Goal: Information Seeking & Learning: Understand process/instructions

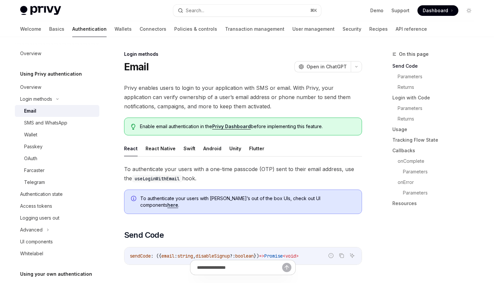
click at [169, 131] on div "Enable email authentication in the Privy Dashboard before implementing this fea…" at bounding box center [243, 127] width 238 height 18
click at [153, 152] on button "React Native" at bounding box center [161, 149] width 30 height 16
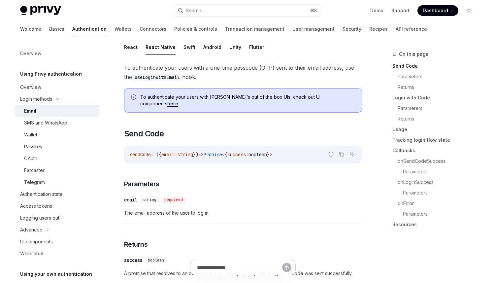
click at [184, 152] on span "string" at bounding box center [185, 155] width 16 height 6
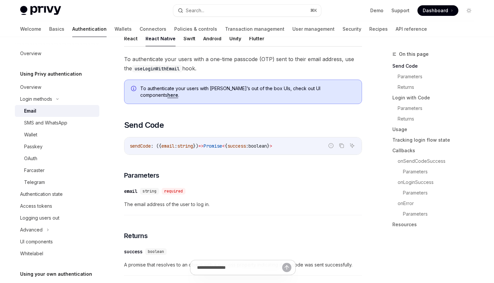
scroll to position [114, 0]
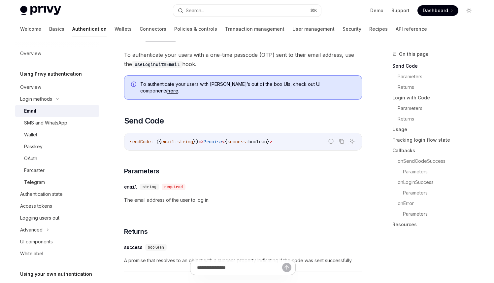
click at [140, 139] on span "sendCode" at bounding box center [140, 142] width 21 height 6
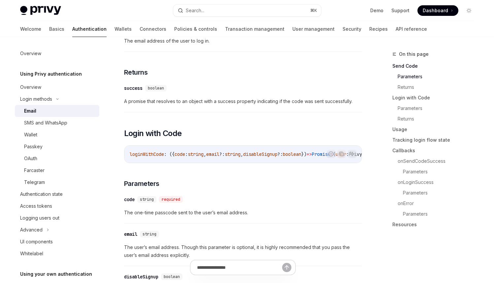
scroll to position [307, 0]
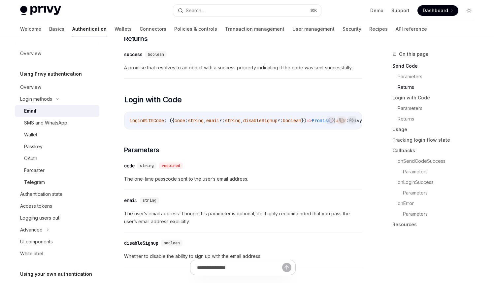
click at [173, 217] on span "The user’s email address. Though this parameter is optional, it is highly recom…" at bounding box center [243, 218] width 238 height 16
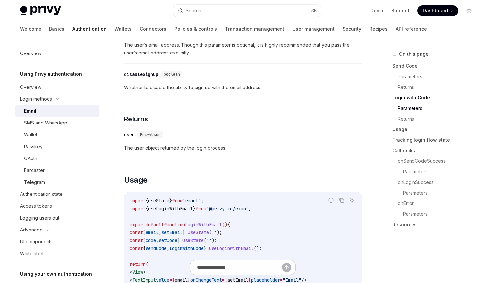
scroll to position [480, 0]
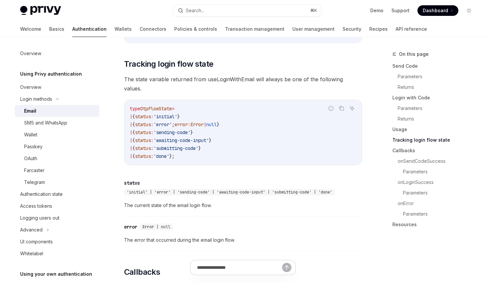
scroll to position [839, 0]
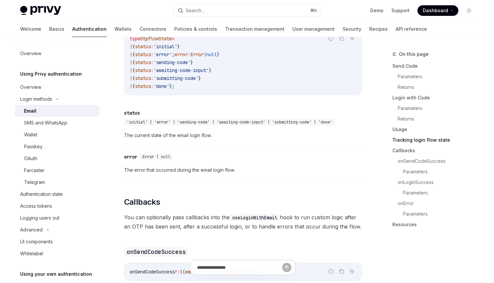
click at [186, 213] on span "You can optionally pass callbacks into the useLoginWithEmail hook to run custom…" at bounding box center [243, 222] width 238 height 18
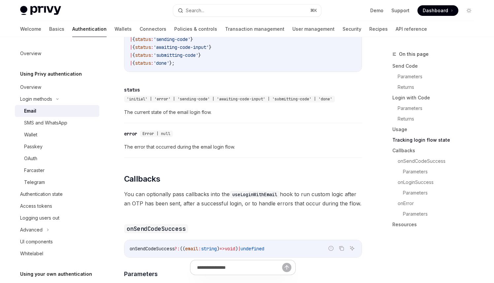
click at [171, 190] on span "You can optionally pass callbacks into the useLoginWithEmail hook to run custom…" at bounding box center [243, 199] width 238 height 18
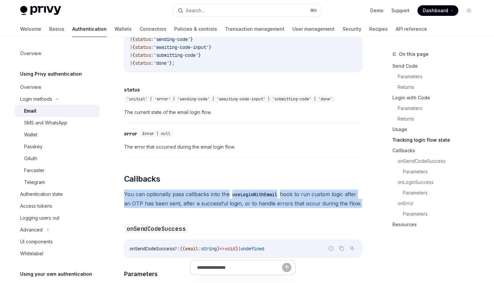
click at [171, 190] on span "You can optionally pass callbacks into the useLoginWithEmail hook to run custom…" at bounding box center [243, 199] width 238 height 18
click at [213, 190] on span "You can optionally pass callbacks into the useLoginWithEmail hook to run custom…" at bounding box center [243, 199] width 238 height 18
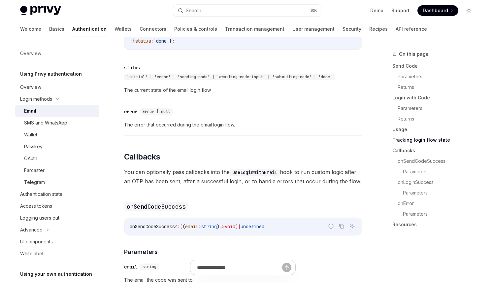
scroll to position [903, 0]
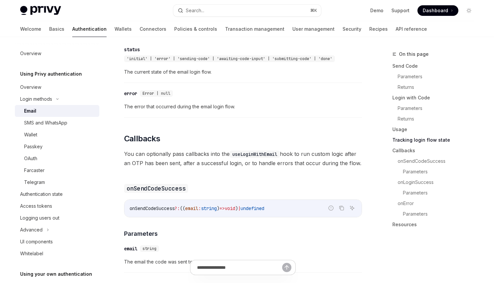
click at [214, 200] on div "onSendCodeSuccess ?: (( email : string ) => void ) | undefined" at bounding box center [242, 208] width 237 height 17
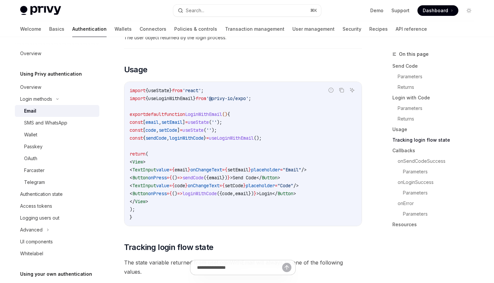
scroll to position [0, 0]
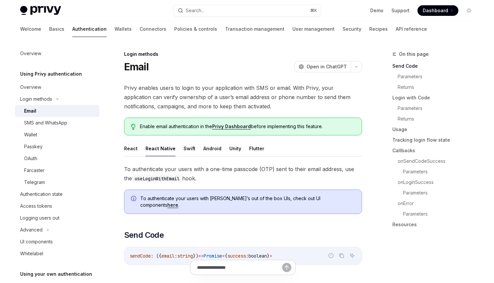
click at [158, 151] on button "React Native" at bounding box center [161, 149] width 30 height 16
type textarea "*"
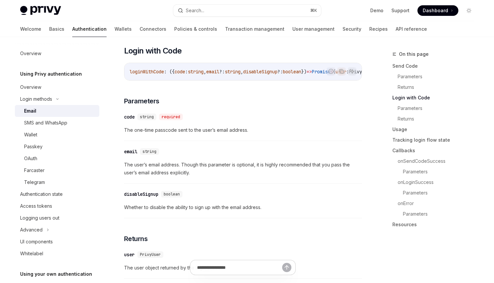
scroll to position [390, 0]
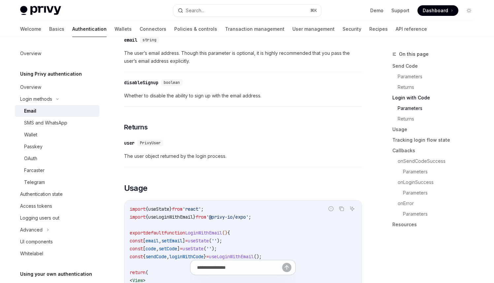
scroll to position [526, 0]
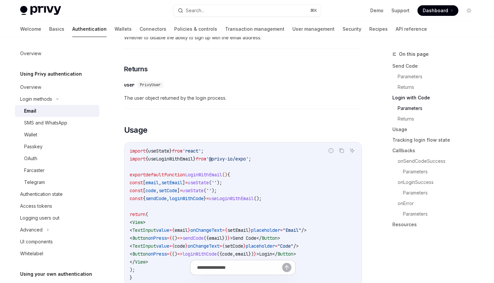
click at [185, 196] on span "loginWithCode" at bounding box center [186, 198] width 34 height 6
copy span "loginWithCode"
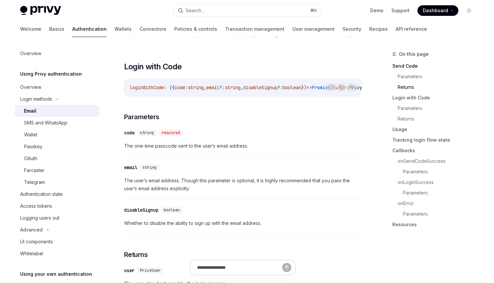
scroll to position [345, 0]
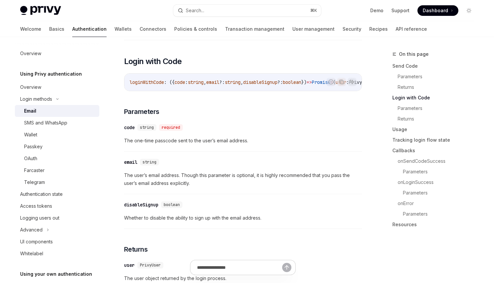
click at [220, 79] on span "email" at bounding box center [212, 82] width 13 height 6
